Goal: Find specific page/section: Find specific page/section

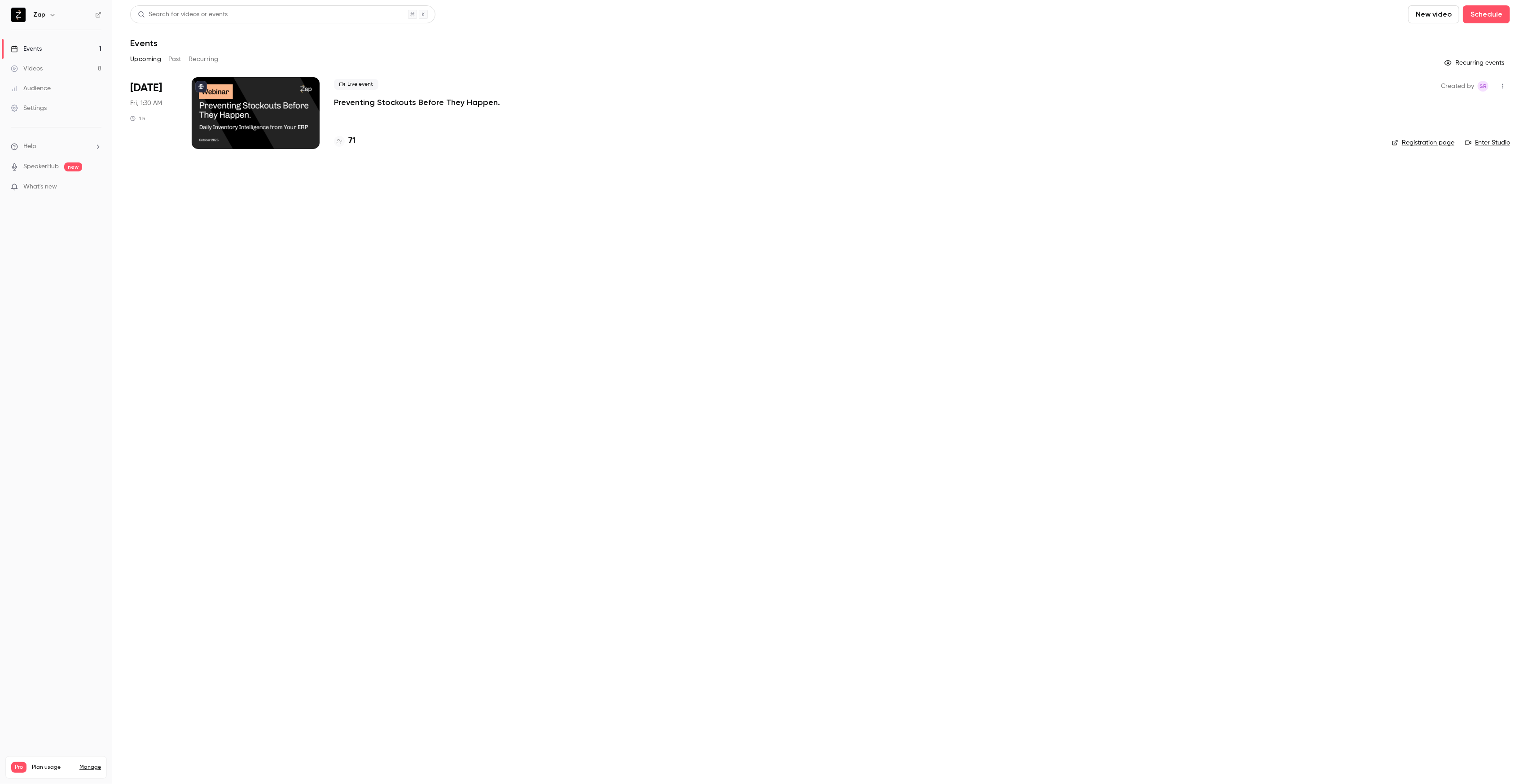
click at [415, 100] on p "Preventing Stockouts Before They Happen." at bounding box center [417, 102] width 166 height 11
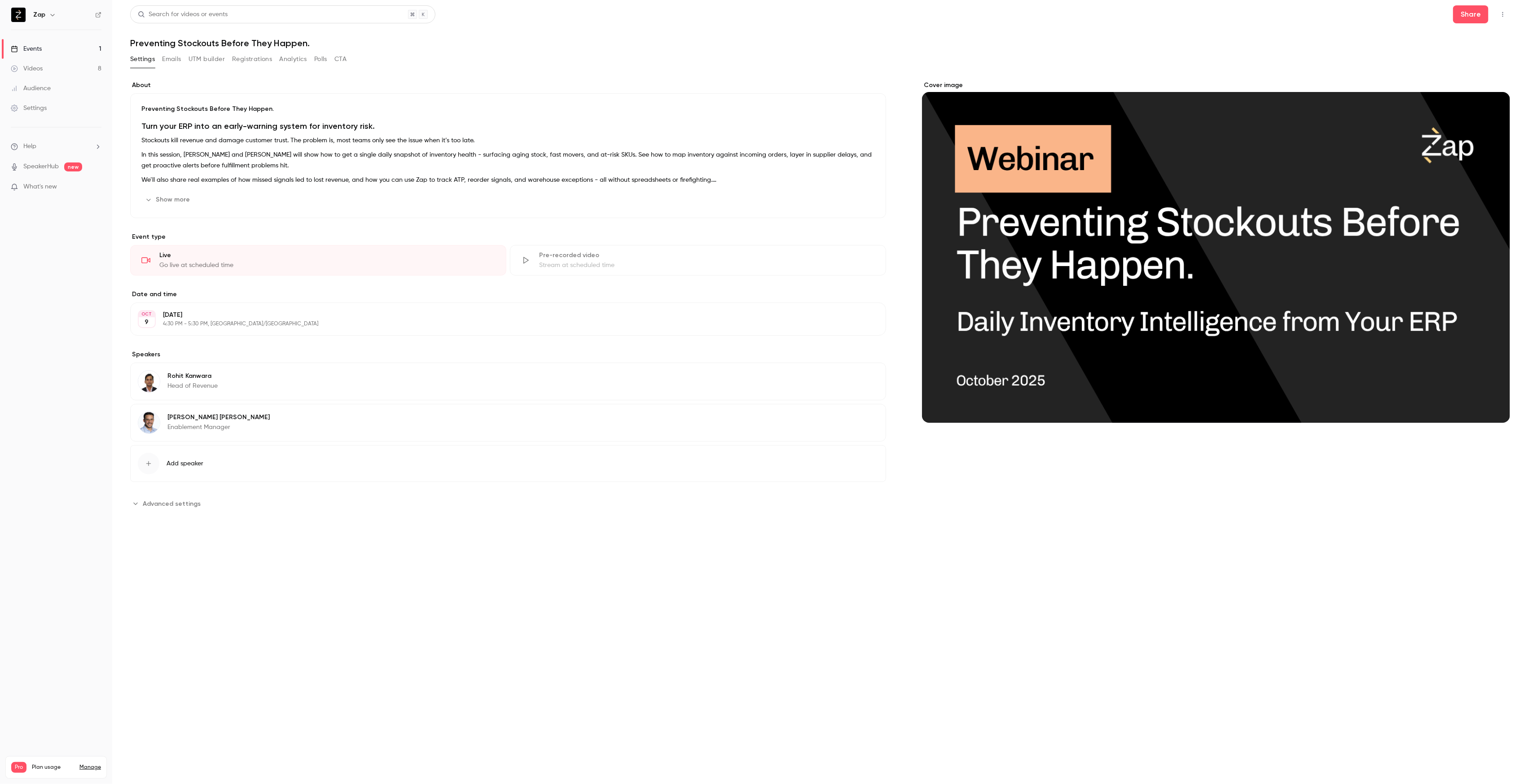
click at [243, 59] on button "Registrations" at bounding box center [252, 59] width 40 height 14
